Goal: Check status: Check status

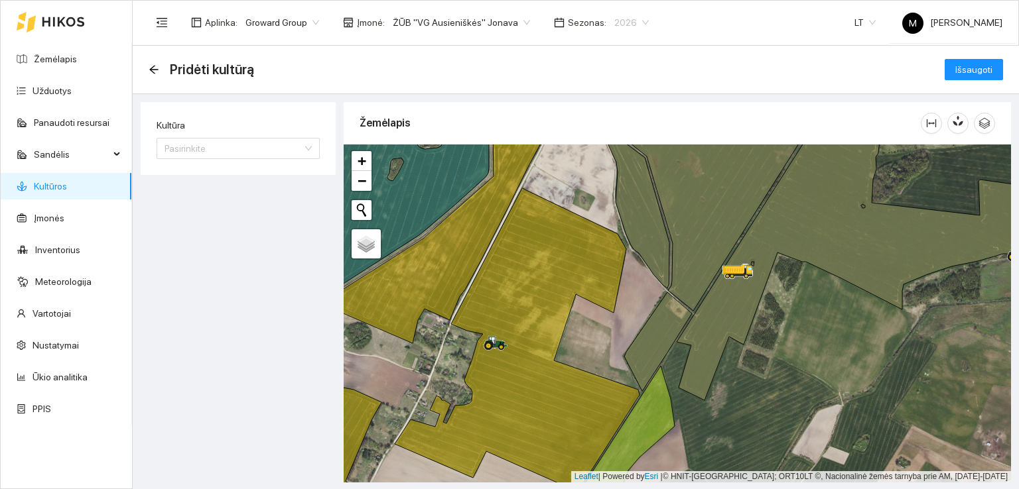
click at [621, 22] on span "2026" at bounding box center [631, 23] width 34 height 20
click at [615, 155] on div "2025" at bounding box center [614, 154] width 34 height 15
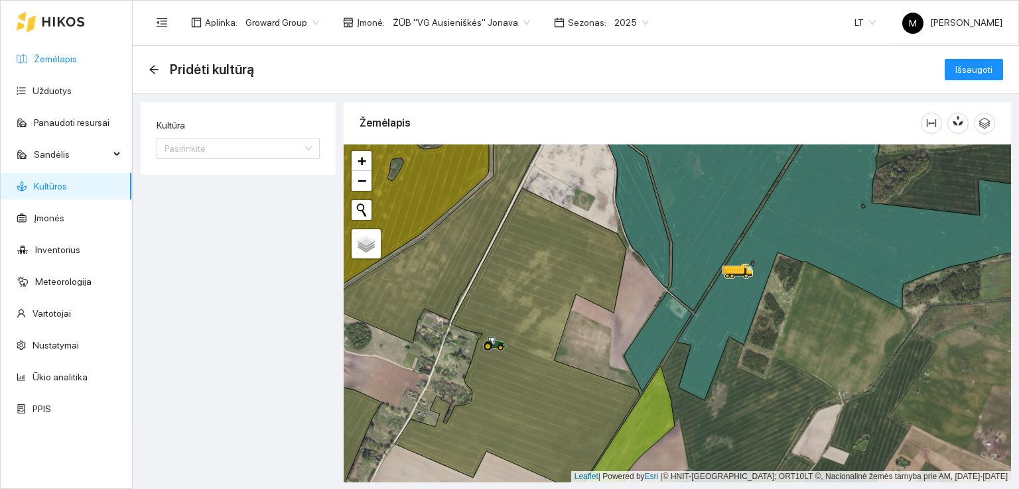
click at [56, 54] on link "Žemėlapis" at bounding box center [55, 59] width 43 height 11
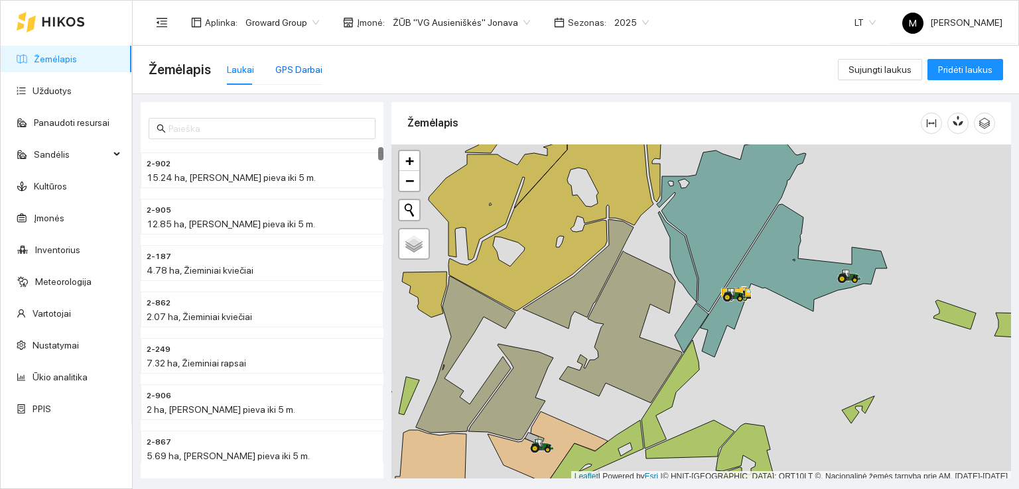
click at [313, 69] on div "GPS Darbai" at bounding box center [298, 69] width 47 height 15
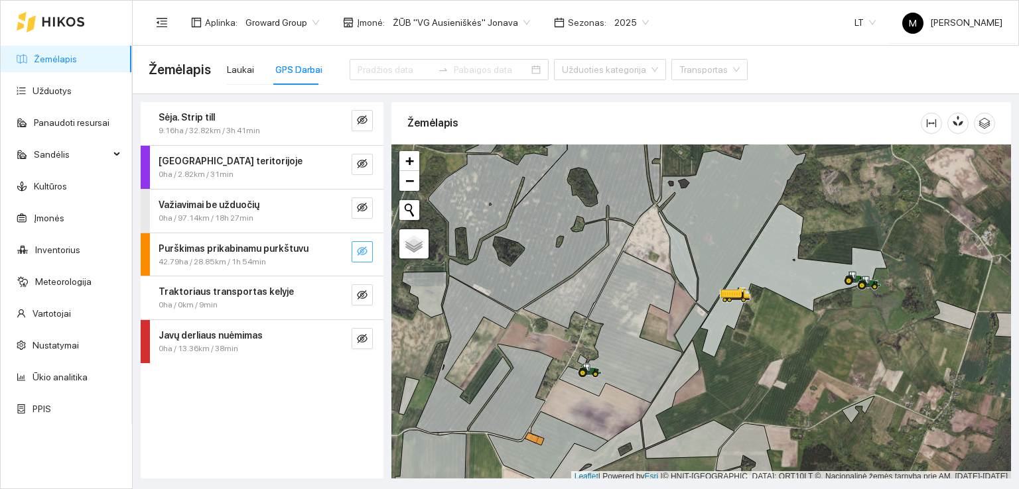
click at [359, 249] on icon "eye-invisible" at bounding box center [362, 251] width 11 height 11
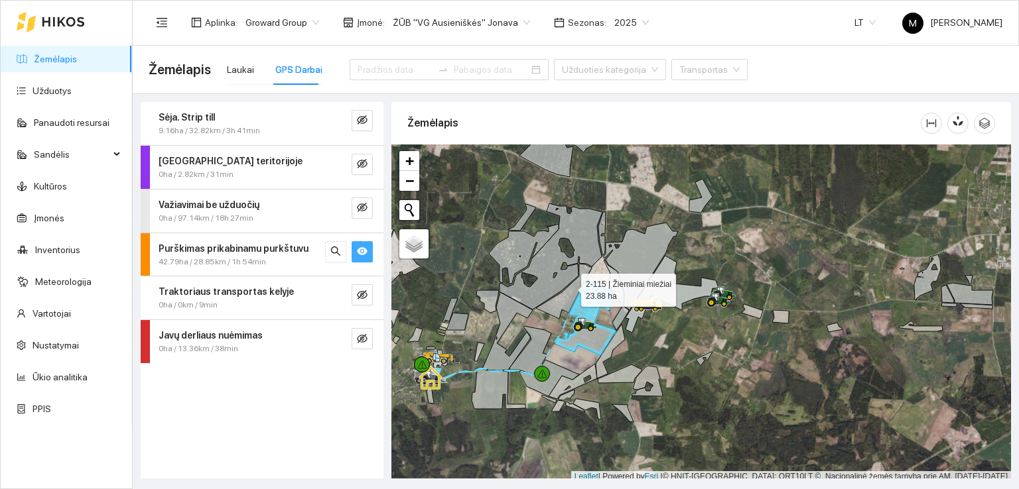
scroll to position [3, 0]
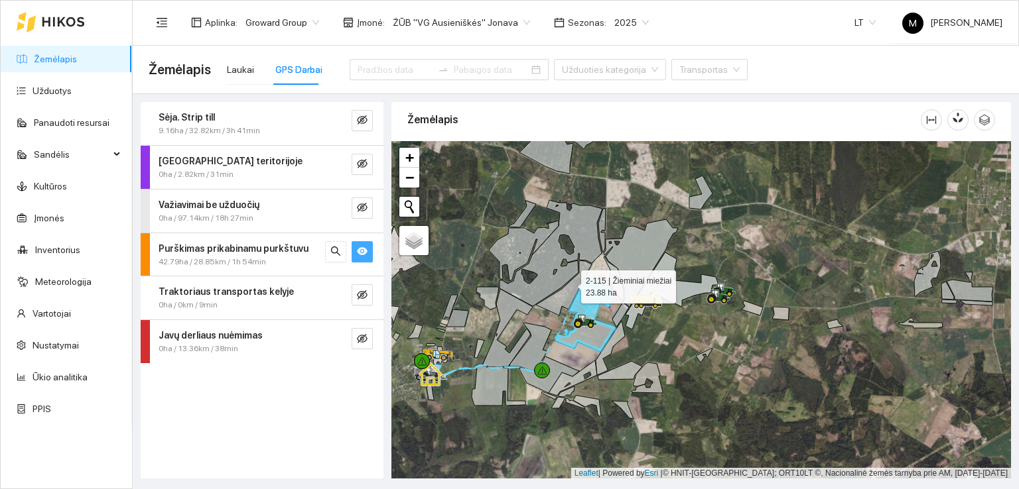
drag, startPoint x: 569, startPoint y: 282, endPoint x: 559, endPoint y: 362, distance: 80.2
click at [559, 362] on g at bounding box center [661, 297] width 664 height 380
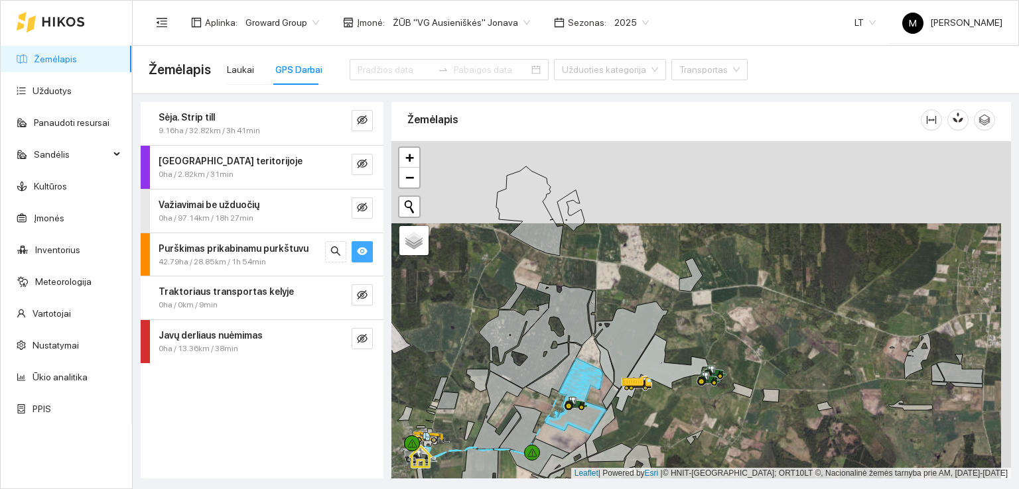
drag, startPoint x: 594, startPoint y: 287, endPoint x: 583, endPoint y: 360, distance: 73.8
click at [583, 358] on div at bounding box center [700, 310] width 619 height 338
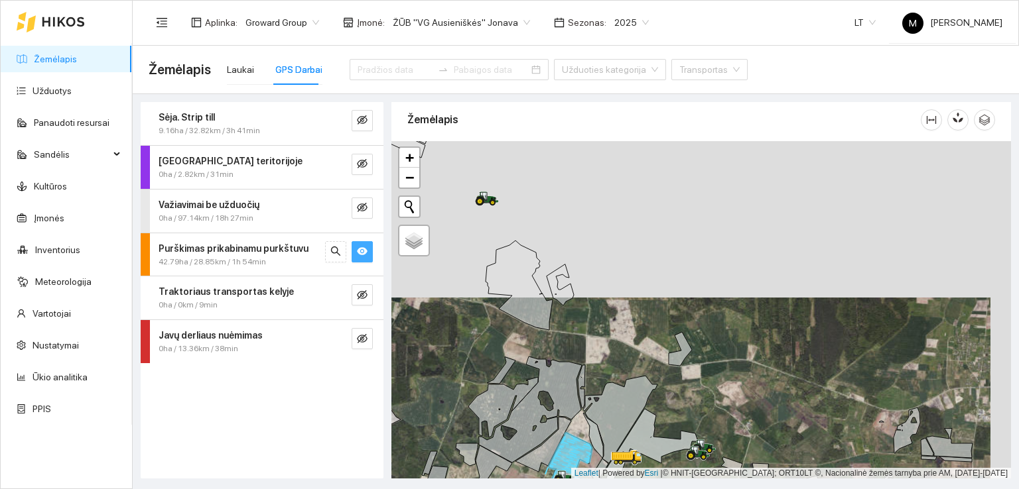
drag, startPoint x: 589, startPoint y: 260, endPoint x: 597, endPoint y: 295, distance: 36.2
click at [597, 294] on div at bounding box center [700, 310] width 619 height 338
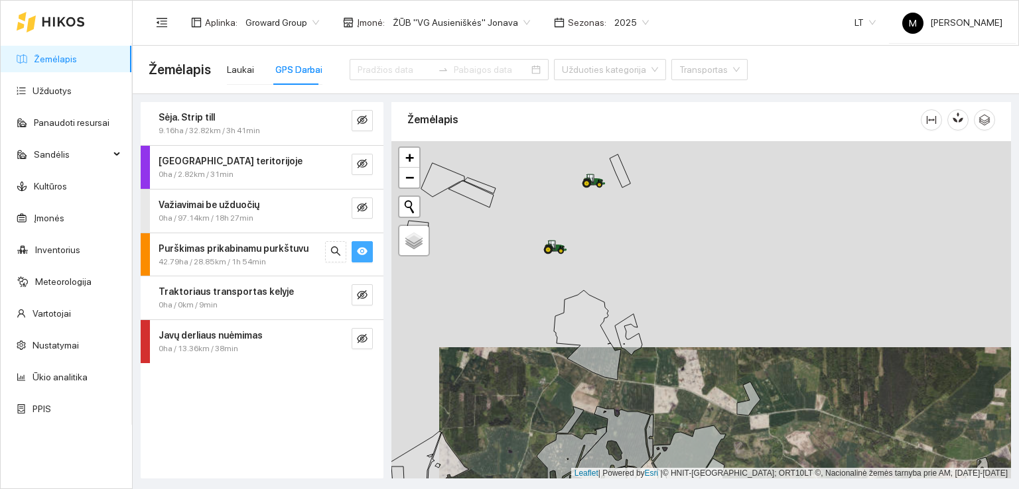
drag, startPoint x: 555, startPoint y: 247, endPoint x: 599, endPoint y: 255, distance: 44.5
click at [599, 255] on div at bounding box center [700, 310] width 619 height 338
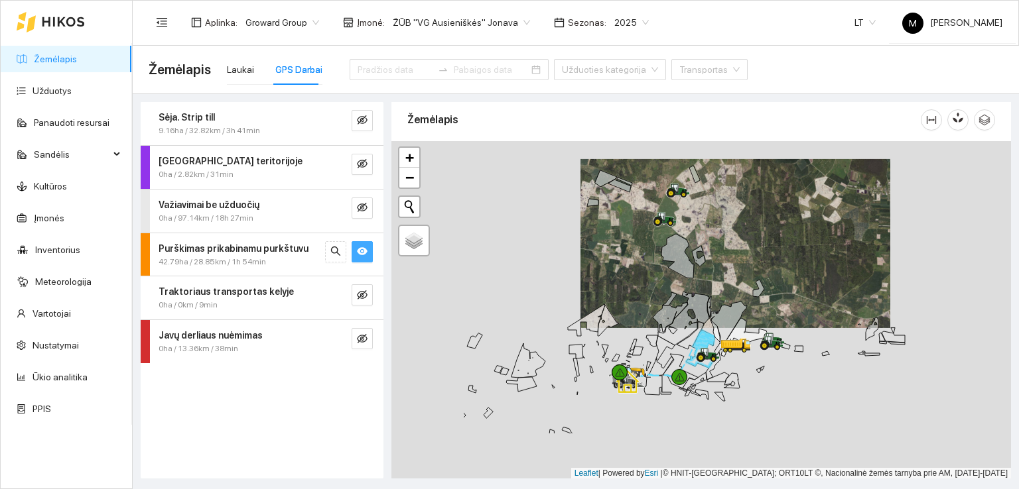
drag, startPoint x: 479, startPoint y: 392, endPoint x: 642, endPoint y: 300, distance: 186.8
click at [642, 300] on div at bounding box center [700, 310] width 619 height 338
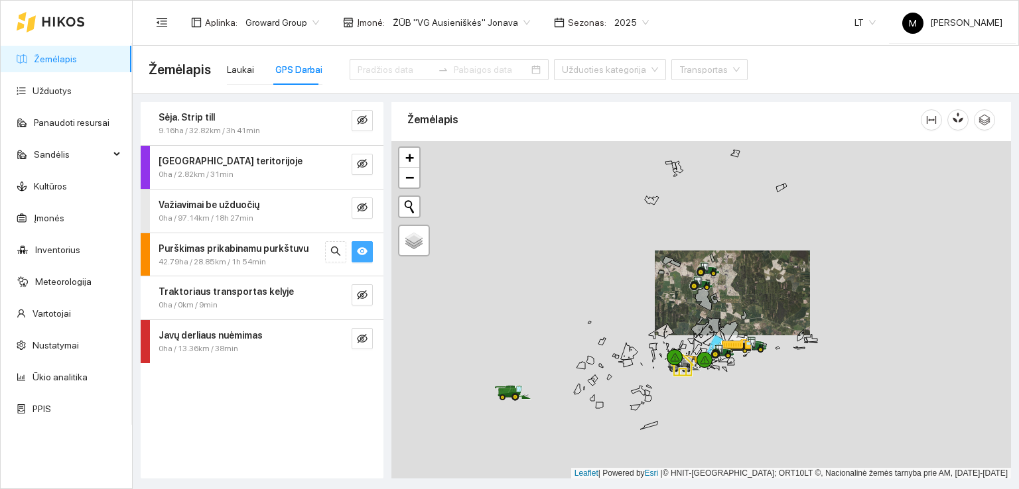
drag, startPoint x: 451, startPoint y: 386, endPoint x: 641, endPoint y: 343, distance: 195.1
click at [639, 343] on div at bounding box center [700, 310] width 619 height 338
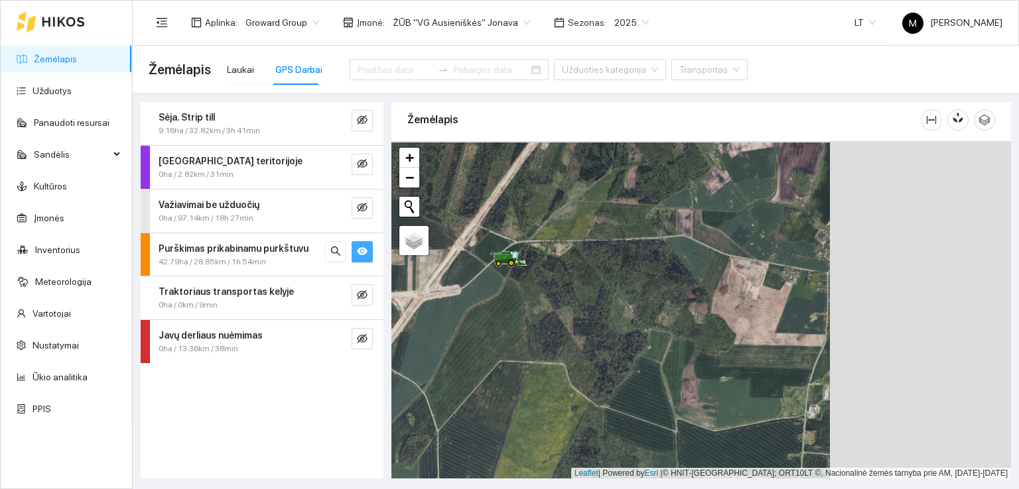
drag, startPoint x: 867, startPoint y: 341, endPoint x: 658, endPoint y: 342, distance: 209.5
click at [658, 342] on div at bounding box center [700, 310] width 619 height 338
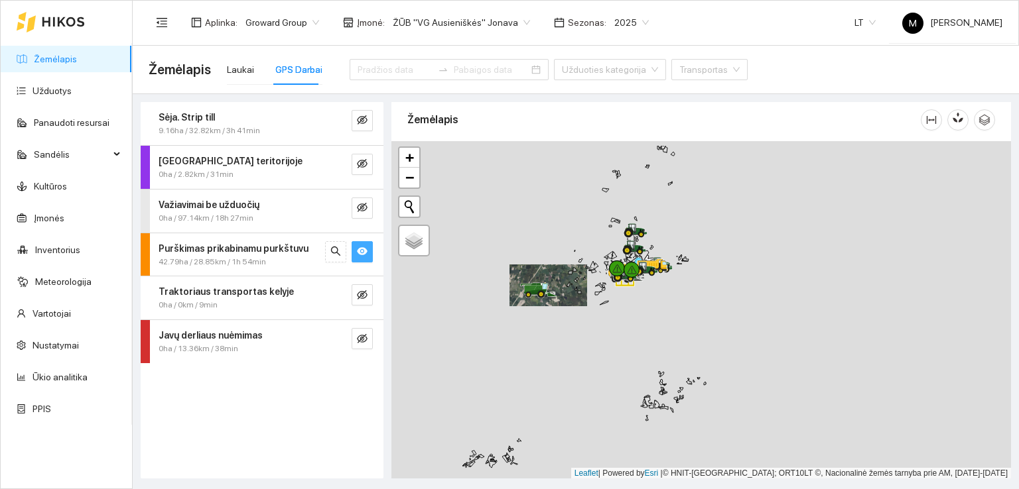
drag, startPoint x: 716, startPoint y: 239, endPoint x: 619, endPoint y: 318, distance: 125.3
click at [619, 318] on div at bounding box center [700, 310] width 619 height 338
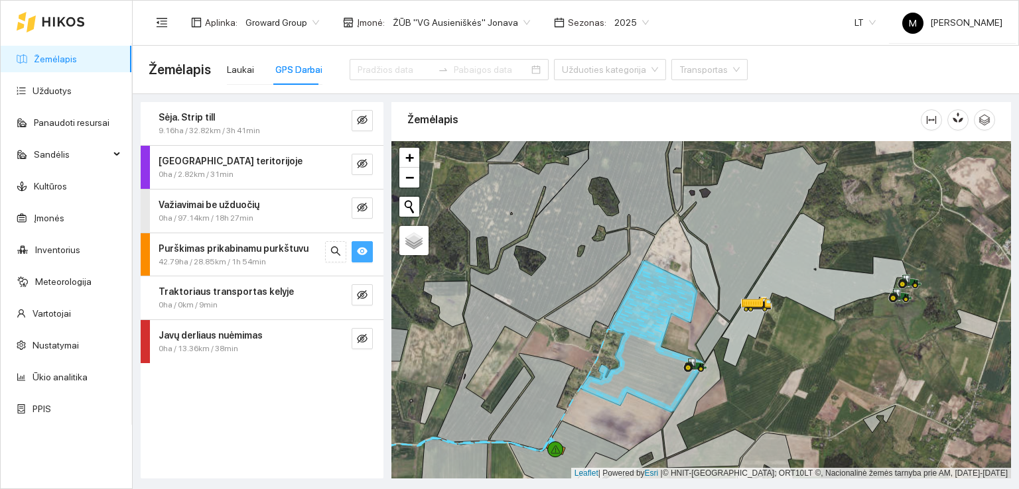
click at [361, 253] on icon "eye" at bounding box center [362, 251] width 11 height 8
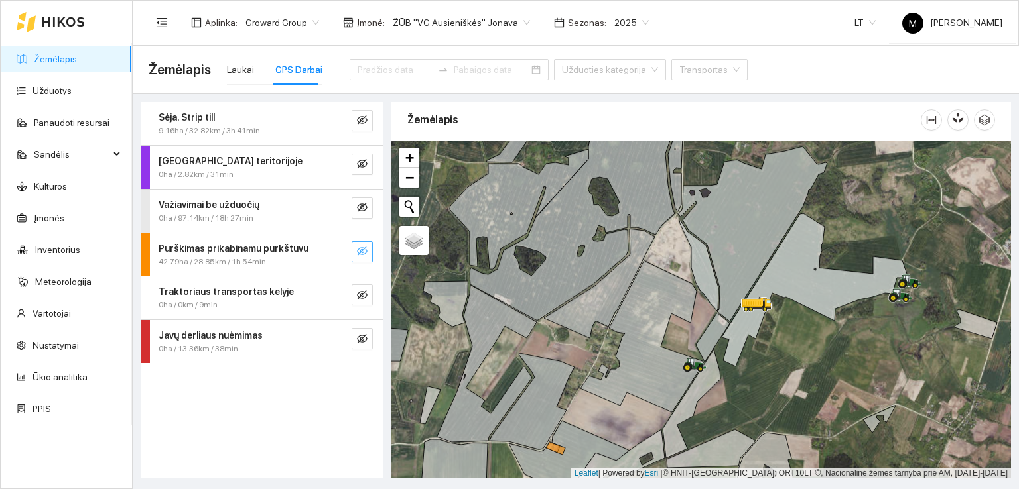
click at [361, 253] on icon "eye-invisible" at bounding box center [362, 251] width 11 height 11
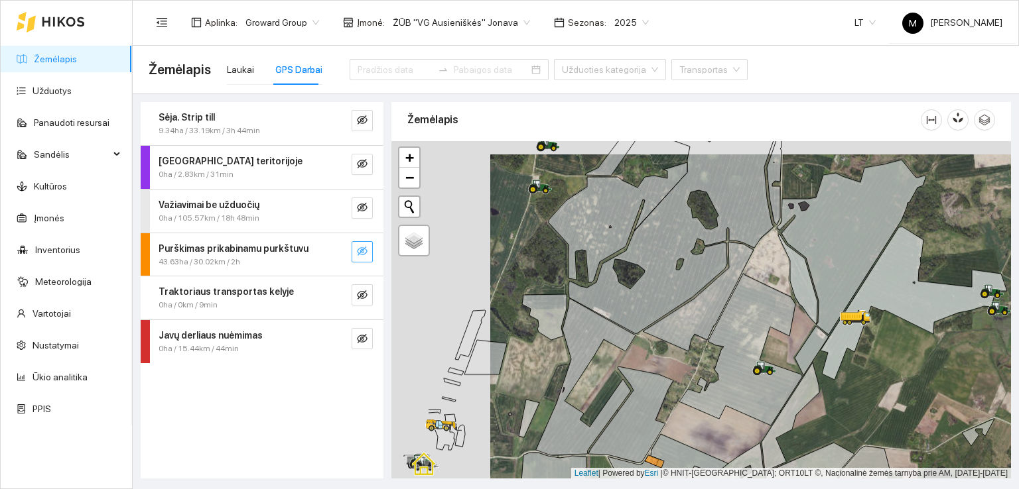
drag, startPoint x: 476, startPoint y: 355, endPoint x: 575, endPoint y: 369, distance: 99.7
click at [575, 369] on icon at bounding box center [585, 377] width 99 height 156
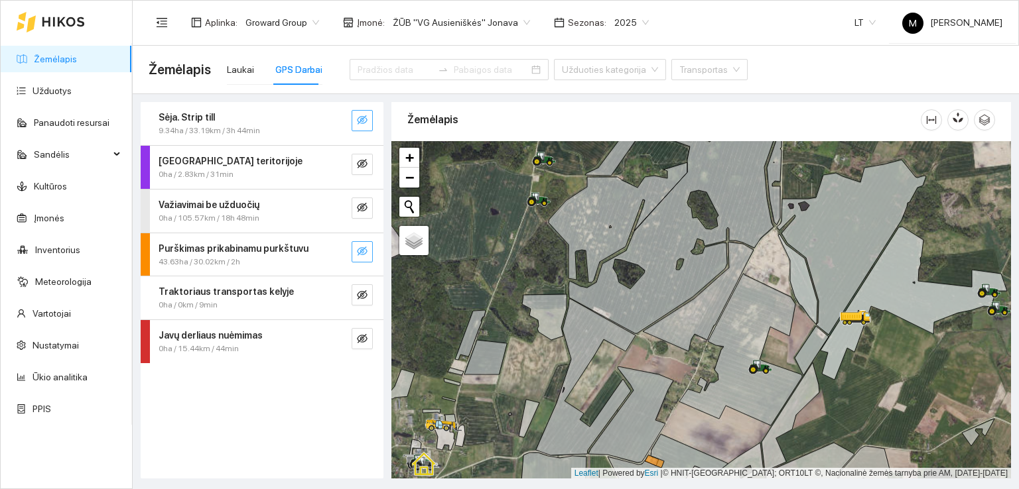
click at [360, 119] on icon "eye-invisible" at bounding box center [362, 119] width 11 height 9
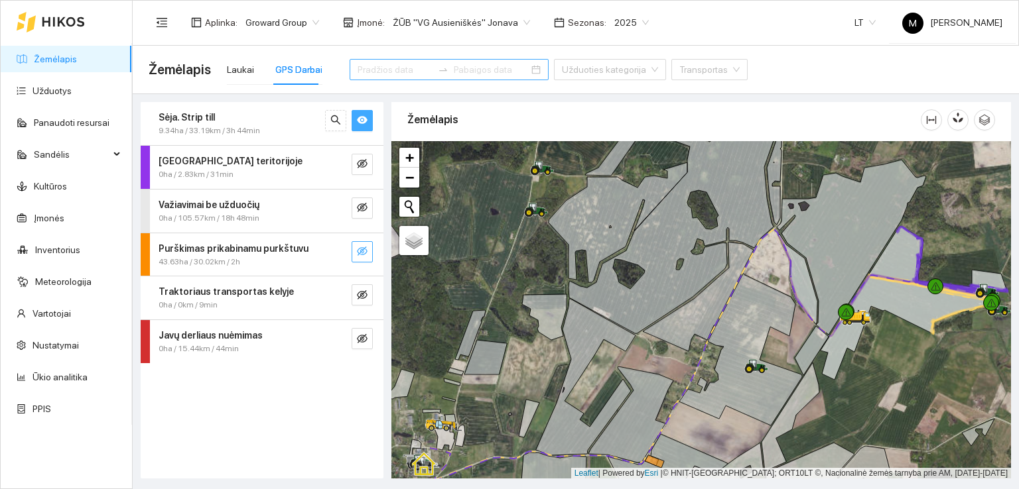
click at [365, 70] on input at bounding box center [394, 69] width 75 height 15
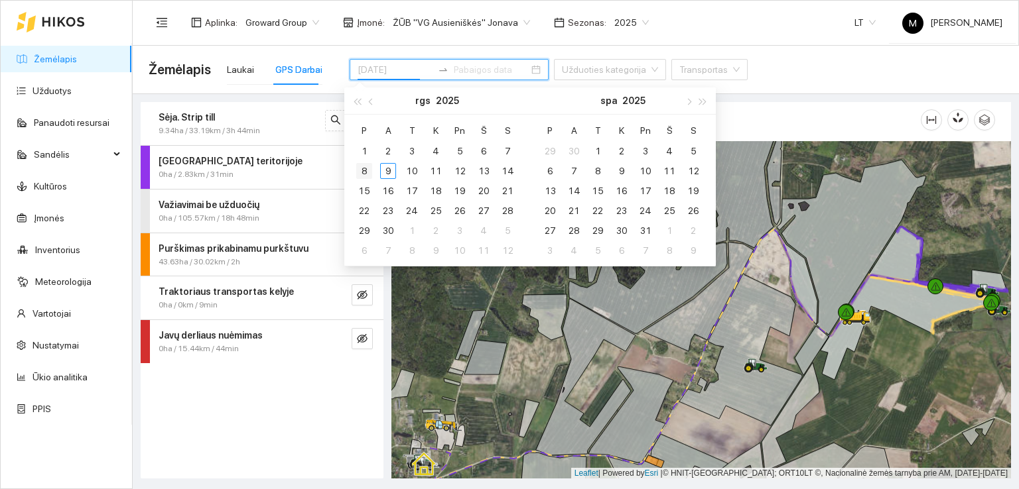
type input "[DATE]"
click at [364, 169] on div "8" at bounding box center [364, 171] width 16 height 16
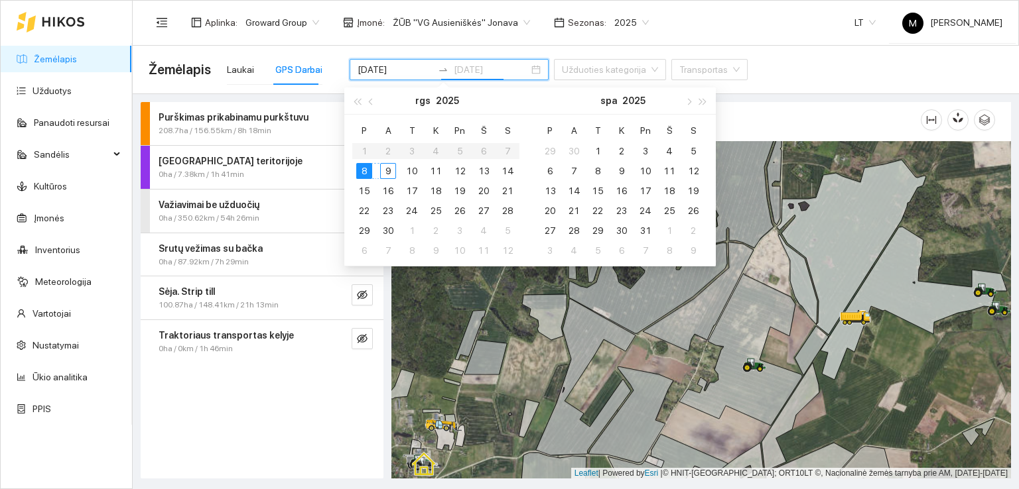
type input "[DATE]"
click at [384, 168] on div "9" at bounding box center [388, 171] width 16 height 16
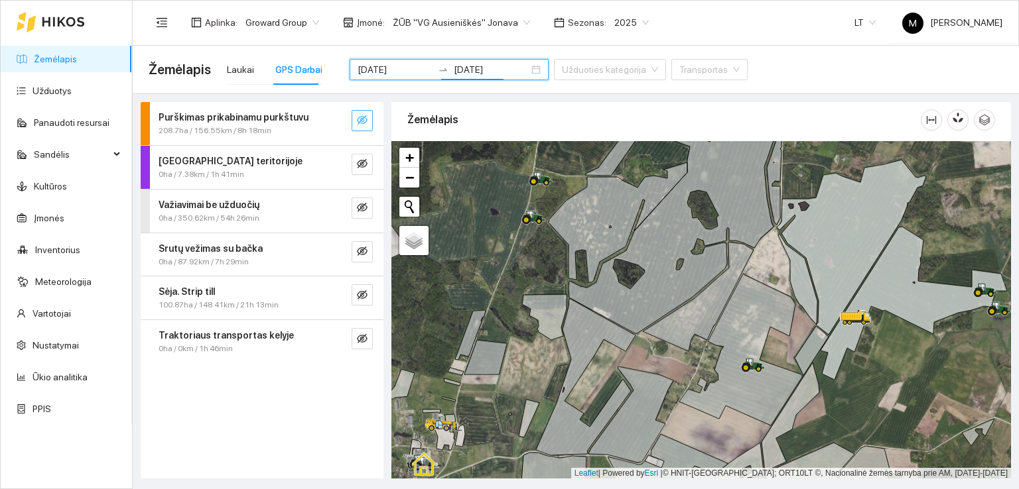
click at [357, 117] on icon "eye-invisible" at bounding box center [362, 120] width 11 height 11
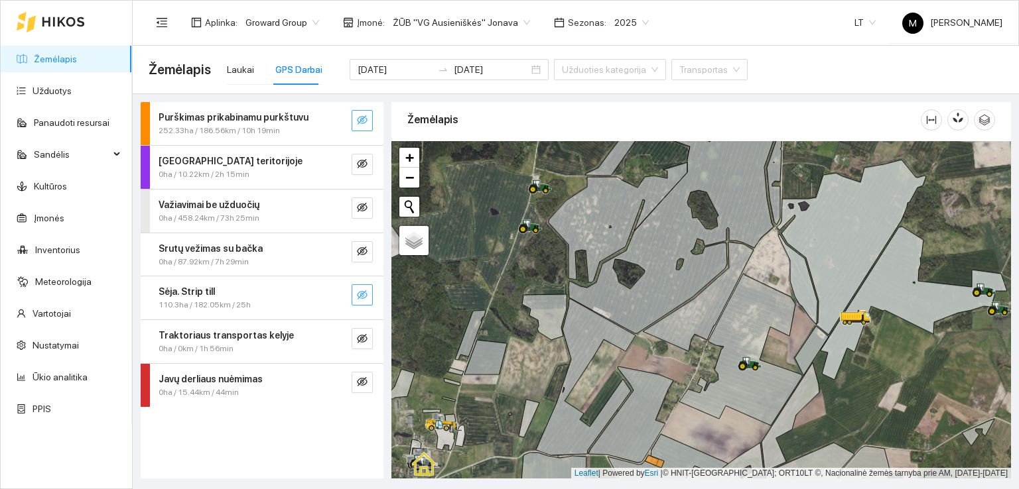
click at [360, 292] on icon "eye-invisible" at bounding box center [362, 295] width 11 height 11
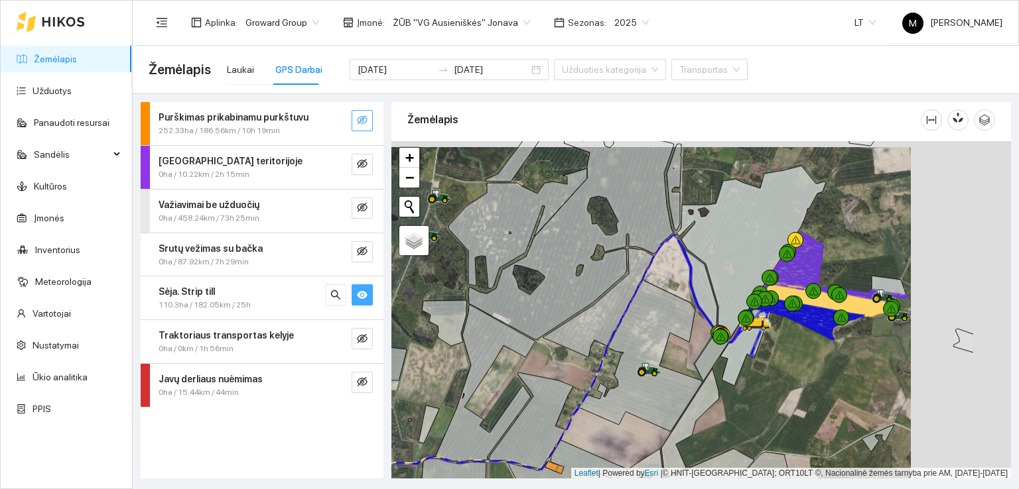
drag, startPoint x: 868, startPoint y: 313, endPoint x: 651, endPoint y: 314, distance: 216.8
click at [729, 314] on icon at bounding box center [781, 333] width 104 height 48
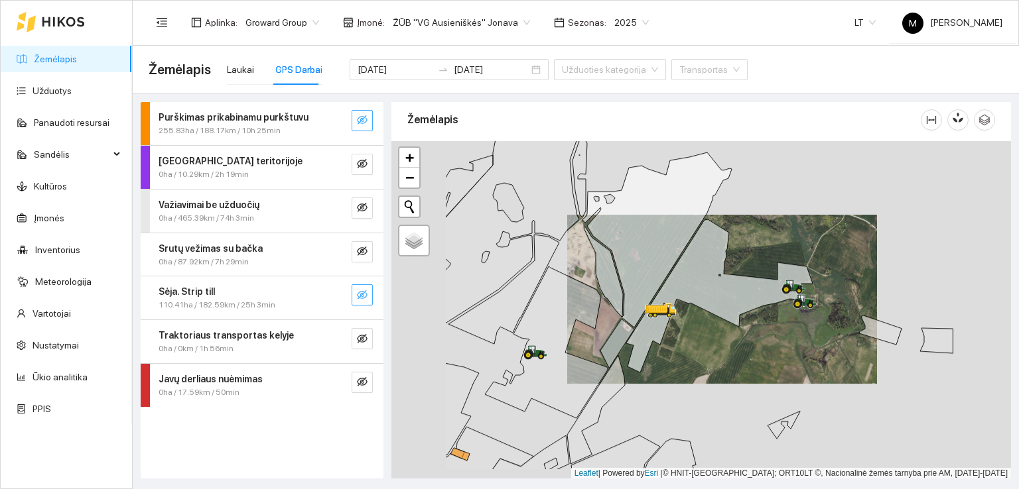
drag, startPoint x: 461, startPoint y: 404, endPoint x: 627, endPoint y: 334, distance: 179.8
click at [607, 334] on icon at bounding box center [546, 343] width 123 height 152
